Goal: Task Accomplishment & Management: Use online tool/utility

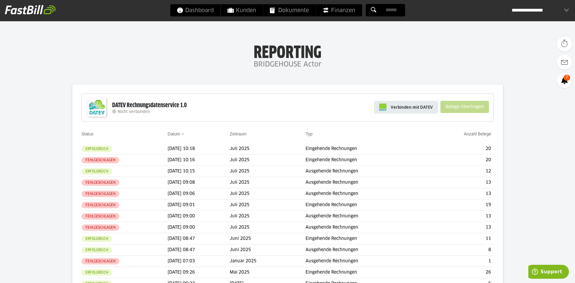
click at [420, 110] on link "Verbinden mit DATEV" at bounding box center [406, 107] width 64 height 13
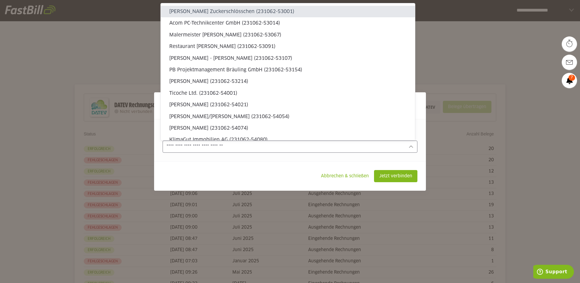
click at [408, 145] on icon at bounding box center [410, 146] width 5 height 5
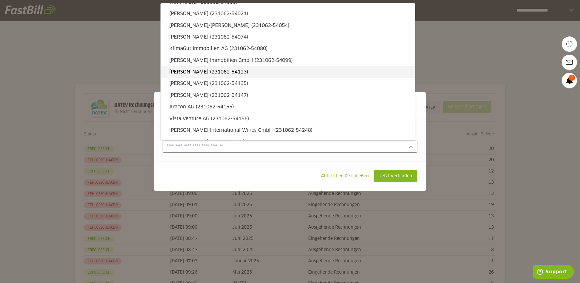
click at [207, 70] on slot "[PERSON_NAME] (231062-54123)" at bounding box center [289, 72] width 241 height 7
type input "**********"
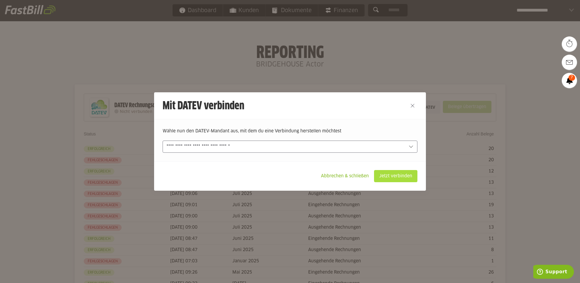
click at [400, 177] on slot "Jetzt verbinden" at bounding box center [395, 176] width 43 height 12
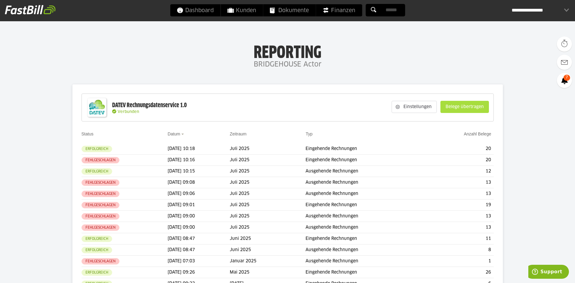
click at [454, 108] on slot "Belege übertragen" at bounding box center [465, 107] width 48 height 12
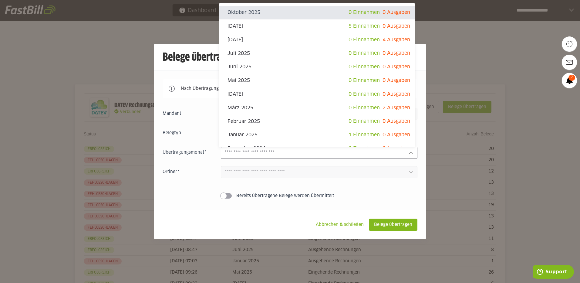
click at [410, 153] on icon at bounding box center [410, 152] width 5 height 5
click at [567, 135] on div at bounding box center [290, 141] width 580 height 283
